Goal: Navigation & Orientation: Find specific page/section

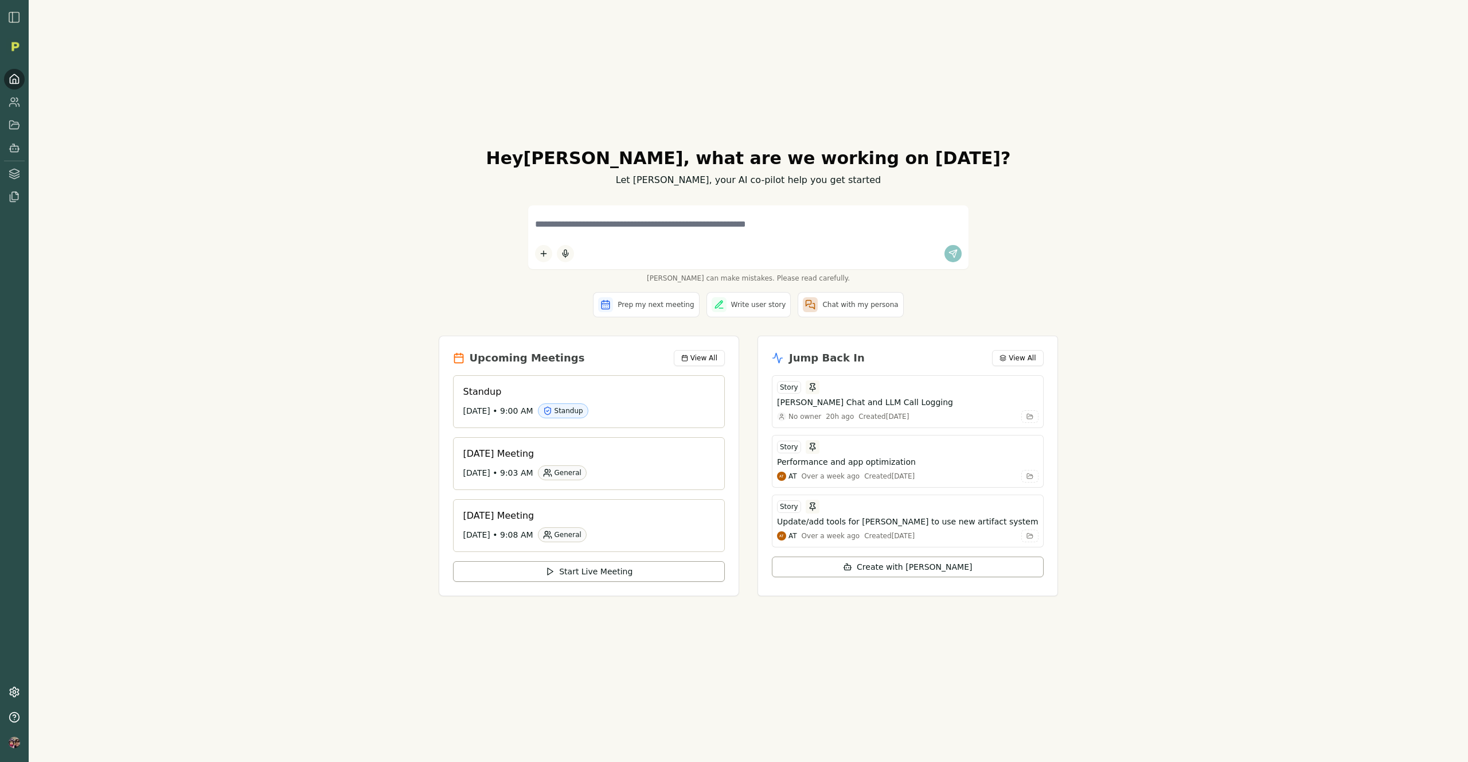
click at [286, 372] on div "Hey [PERSON_NAME] , what are we working on [DATE]? Let [PERSON_NAME], your AI c…" at bounding box center [749, 381] width 1440 height 762
click at [13, 181] on link at bounding box center [14, 173] width 21 height 21
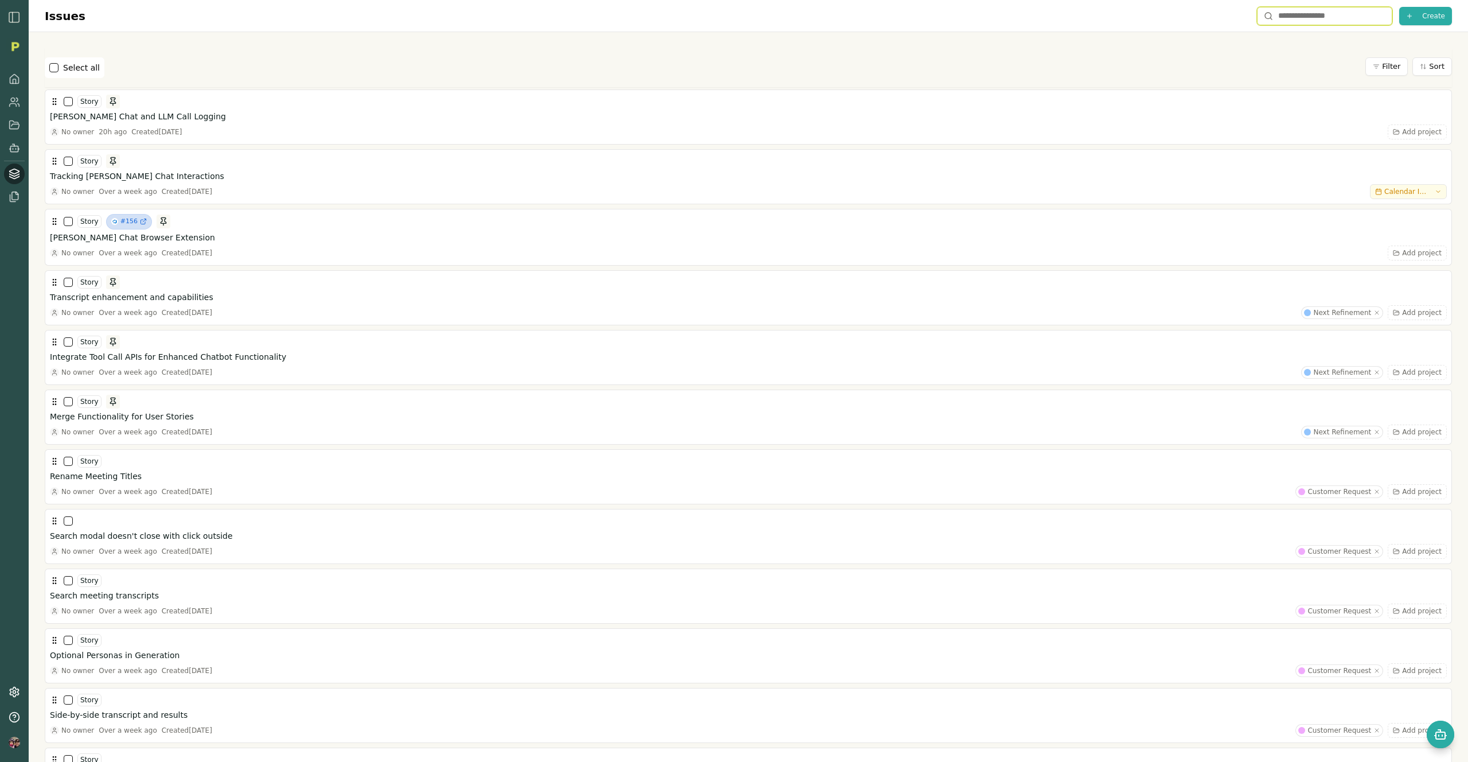
click at [1281, 18] on input "text" at bounding box center [1324, 16] width 135 height 18
click at [14, 101] on circle at bounding box center [13, 100] width 4 height 4
